Goal: Navigation & Orientation: Understand site structure

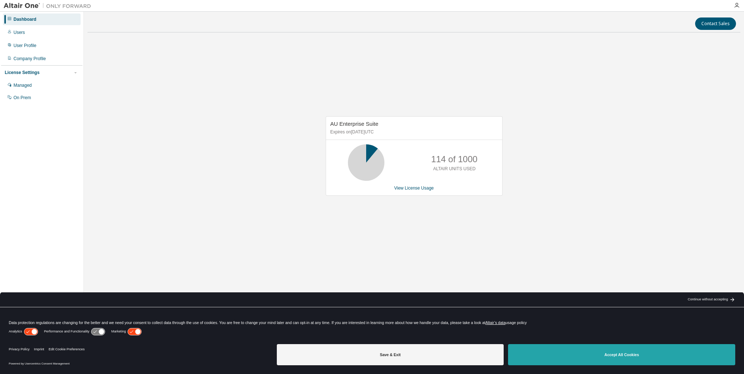
click at [612, 359] on button "Accept All Cookies" at bounding box center [621, 354] width 227 height 21
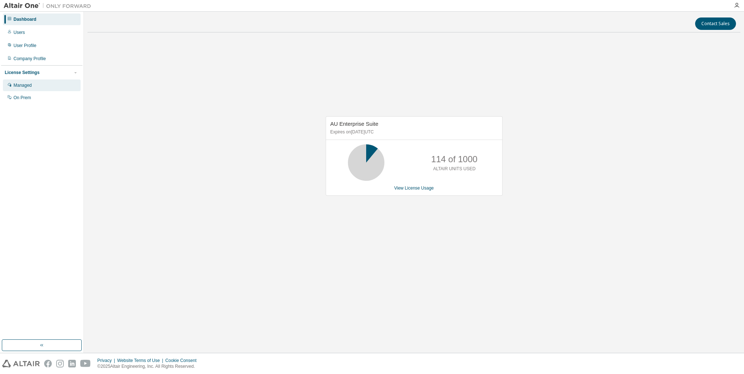
click at [36, 88] on div "Managed" at bounding box center [42, 85] width 78 height 12
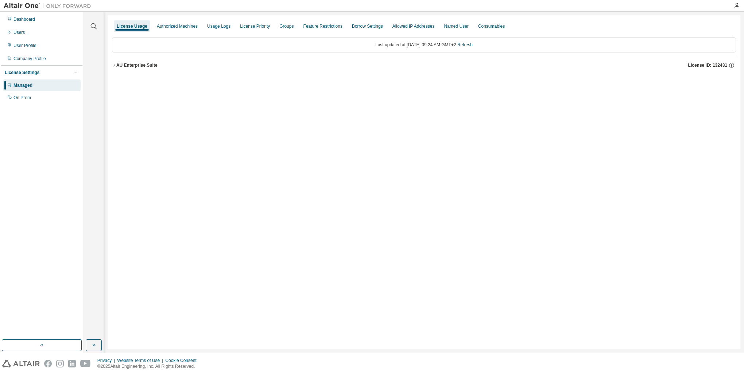
click at [114, 65] on icon "button" at bounding box center [113, 65] width 1 height 3
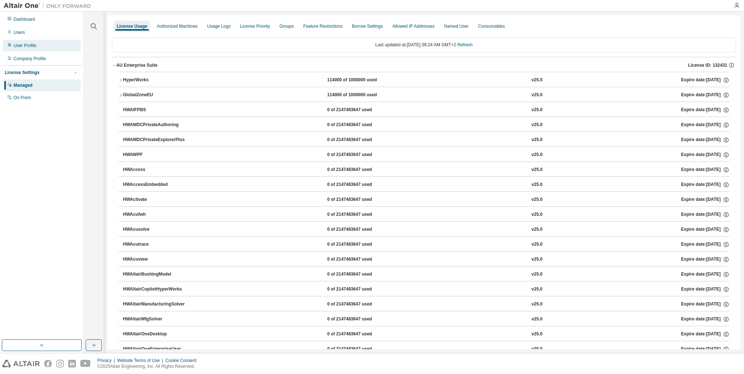
click at [29, 48] on div "User Profile" at bounding box center [24, 46] width 23 height 6
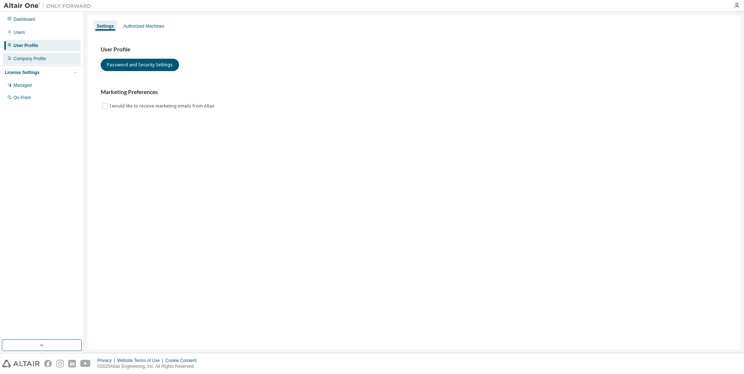
click at [40, 61] on div "Company Profile" at bounding box center [29, 59] width 32 height 6
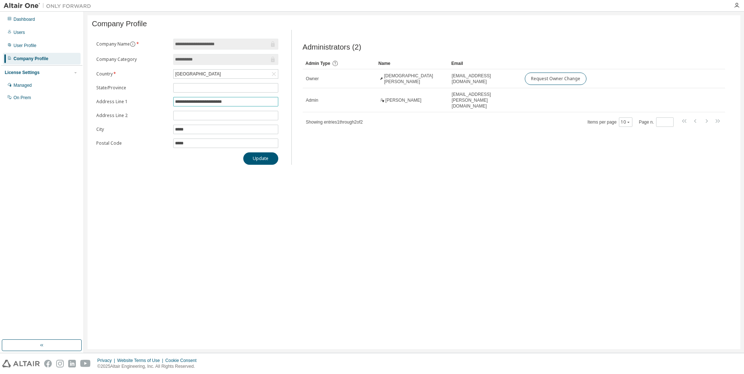
drag, startPoint x: 239, startPoint y: 103, endPoint x: 164, endPoint y: 104, distance: 75.1
click at [165, 103] on form "**********" at bounding box center [187, 93] width 182 height 109
click at [31, 33] on div "Users" at bounding box center [42, 33] width 78 height 12
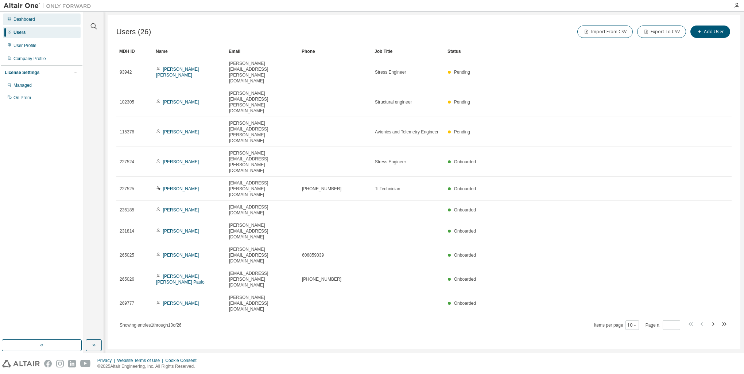
click at [27, 18] on div "Dashboard" at bounding box center [24, 19] width 22 height 6
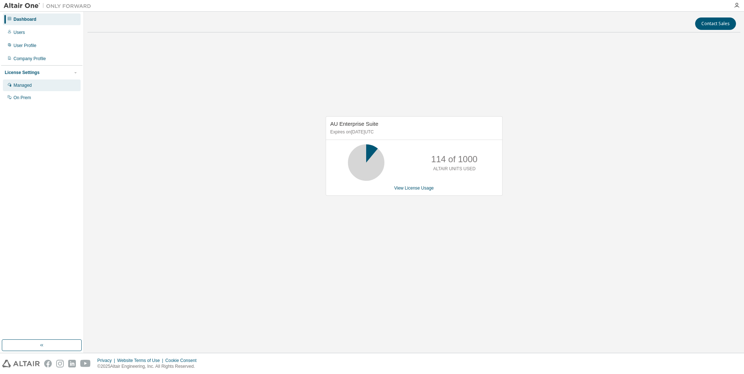
click at [34, 86] on div "Managed" at bounding box center [42, 85] width 78 height 12
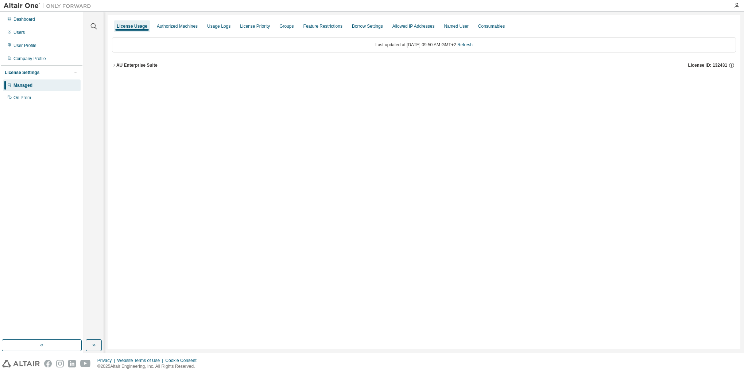
click at [114, 65] on icon "button" at bounding box center [114, 65] width 4 height 4
